Goal: Task Accomplishment & Management: Manage account settings

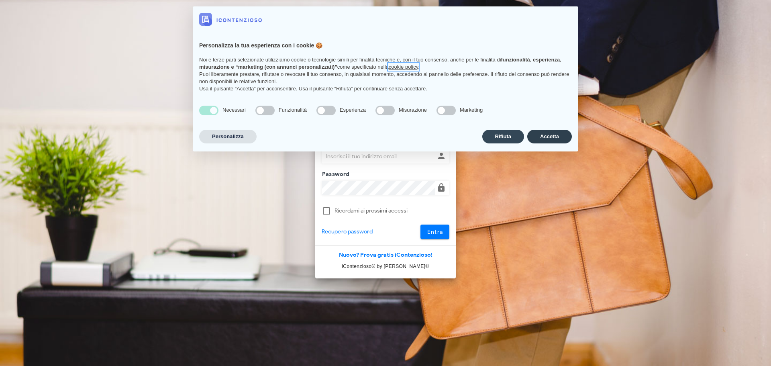
type input "[EMAIL_ADDRESS][DOMAIN_NAME]"
click at [551, 137] on button "Accetta" at bounding box center [549, 137] width 45 height 14
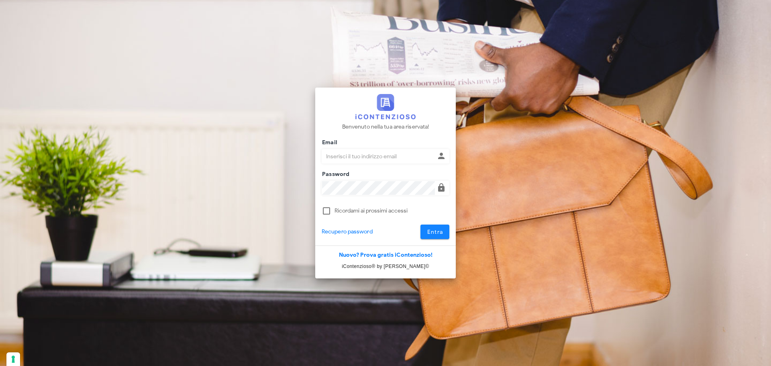
type input "paolo@studiodallecarbonare.it"
click at [431, 235] on span "Entra" at bounding box center [435, 232] width 16 height 7
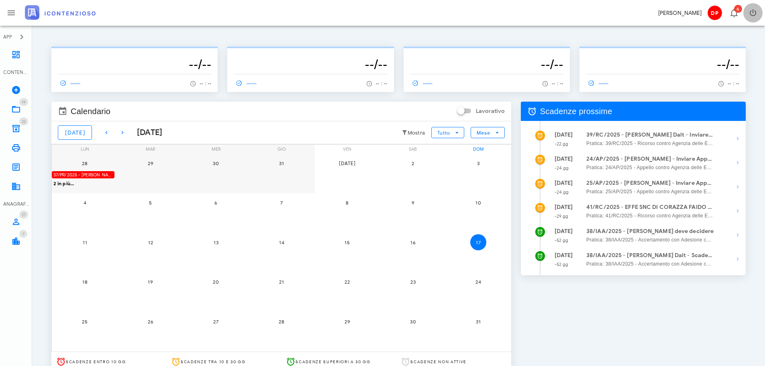
click at [754, 12] on icon "button" at bounding box center [753, 13] width 10 height 10
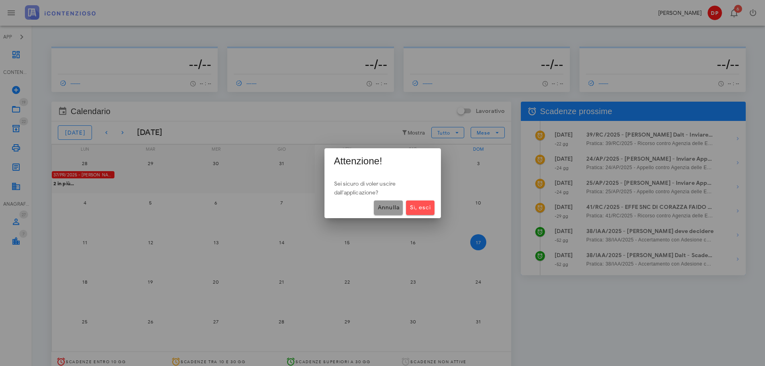
click at [388, 209] on span "Annulla" at bounding box center [388, 207] width 22 height 7
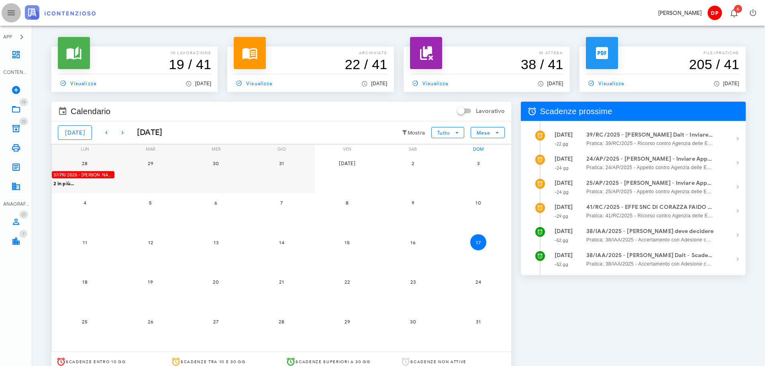
click at [9, 15] on icon "button" at bounding box center [11, 13] width 10 height 10
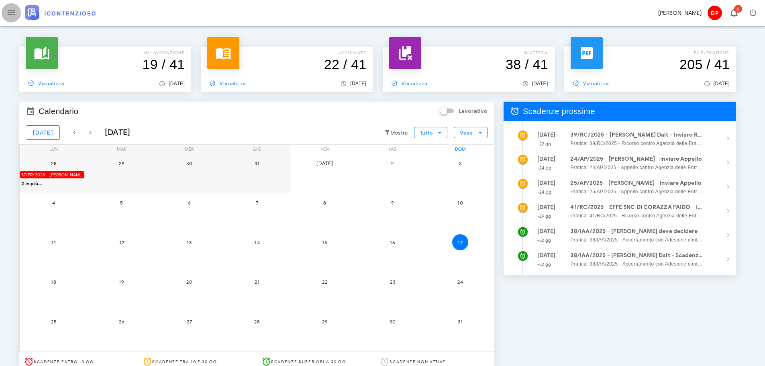
click at [9, 15] on icon "button" at bounding box center [11, 13] width 10 height 10
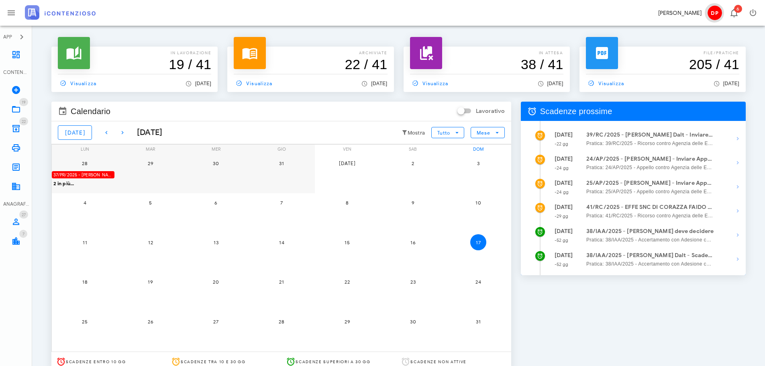
click at [714, 12] on span "DP" at bounding box center [715, 13] width 14 height 14
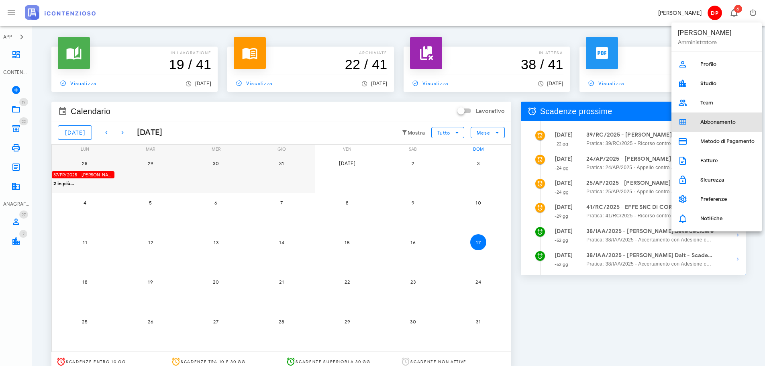
click at [708, 123] on div "Abbonamento" at bounding box center [728, 122] width 55 height 6
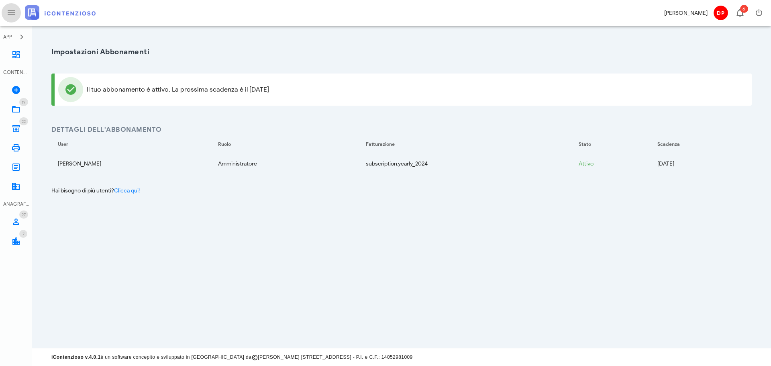
click at [10, 16] on icon "button" at bounding box center [11, 13] width 10 height 10
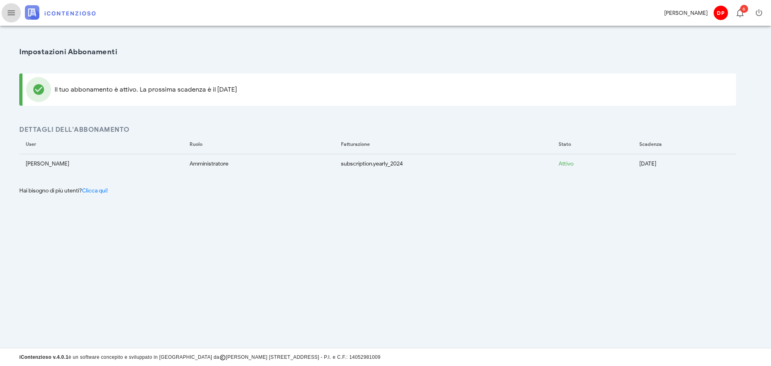
click at [10, 13] on icon "button" at bounding box center [11, 13] width 10 height 10
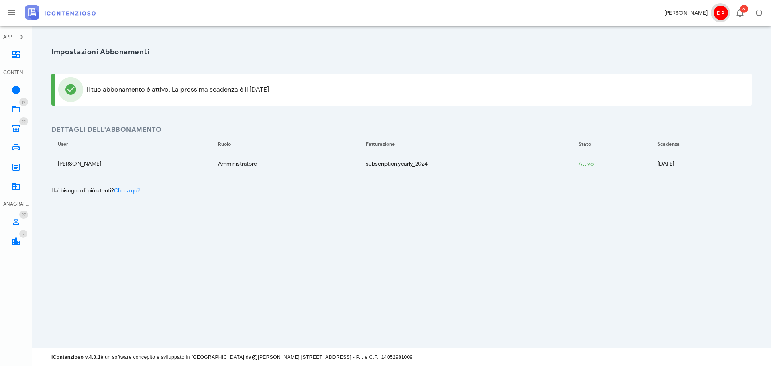
click at [718, 13] on span "DP" at bounding box center [721, 13] width 14 height 14
